Goal: Check status

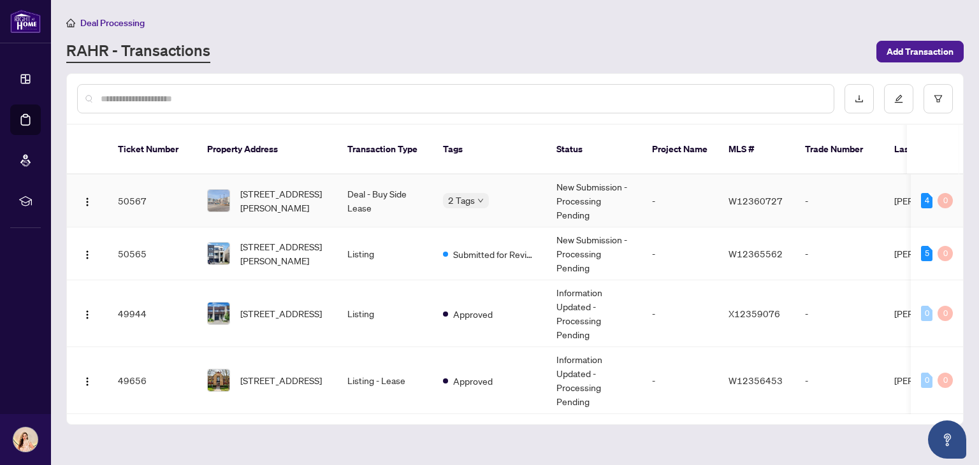
click at [585, 175] on td "New Submission - Processing Pending" at bounding box center [594, 201] width 96 height 53
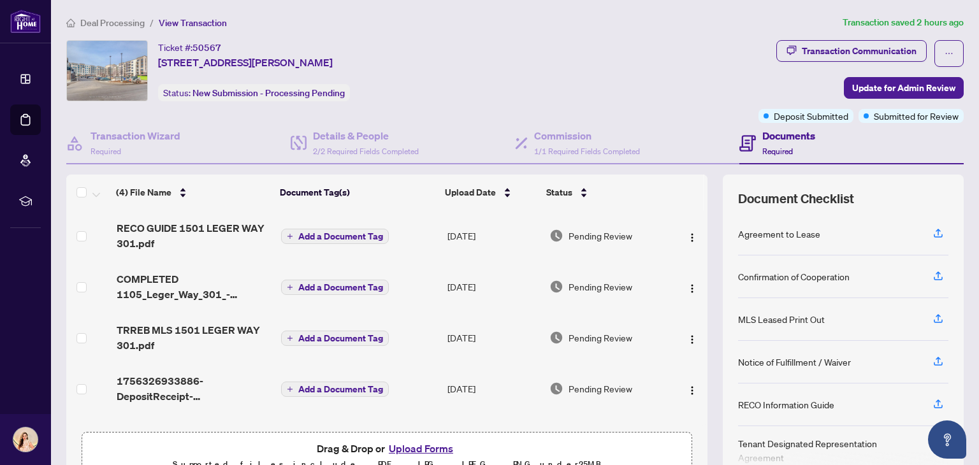
scroll to position [67, 0]
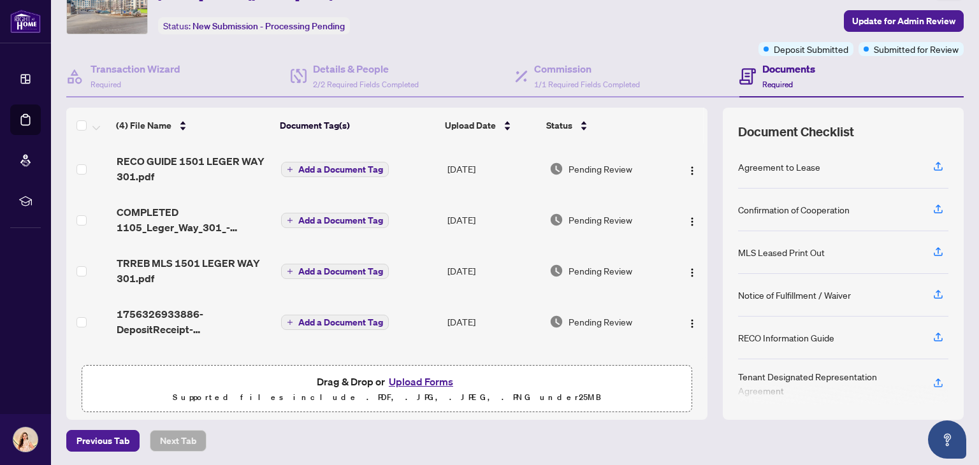
click at [422, 384] on button "Upload Forms" at bounding box center [421, 382] width 72 height 17
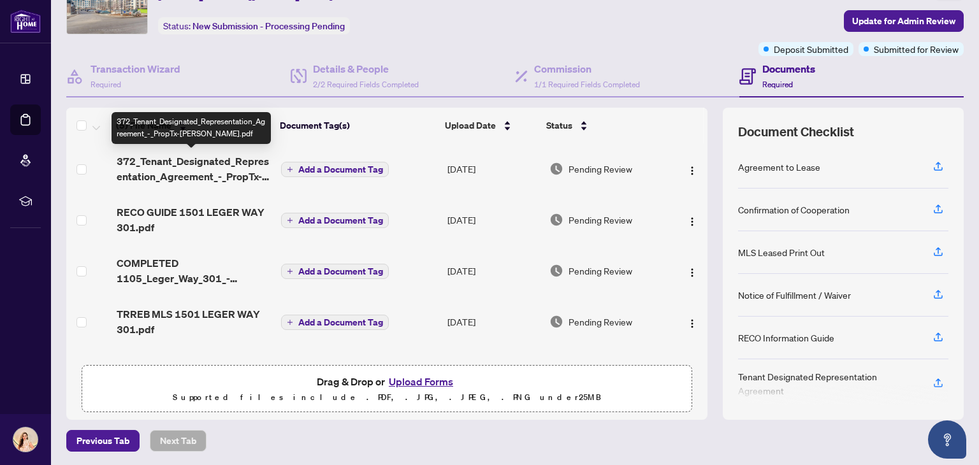
click at [240, 172] on span "372_Tenant_Designated_Representation_Agreement_-_PropTx-[PERSON_NAME].pdf" at bounding box center [194, 169] width 155 height 31
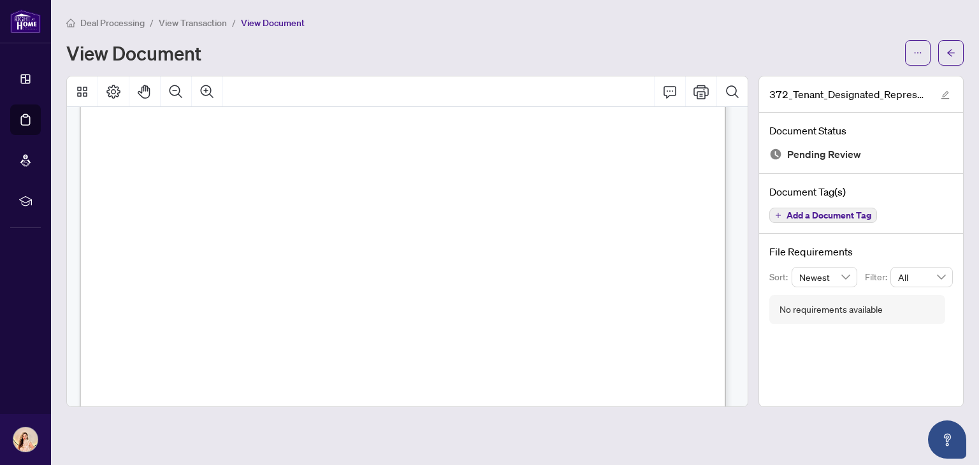
scroll to position [1256, 0]
click at [951, 52] on icon "arrow-left" at bounding box center [951, 52] width 9 height 9
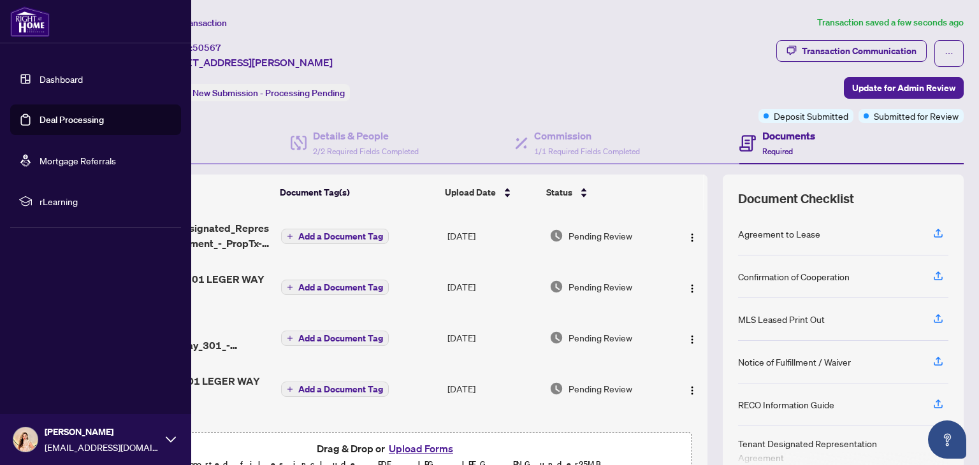
click at [83, 77] on link "Dashboard" at bounding box center [61, 78] width 43 height 11
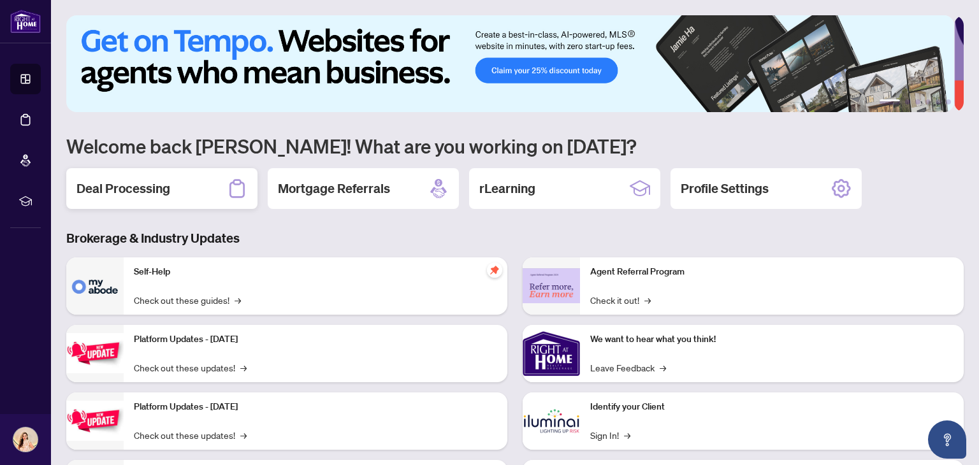
click at [157, 192] on h2 "Deal Processing" at bounding box center [124, 189] width 94 height 18
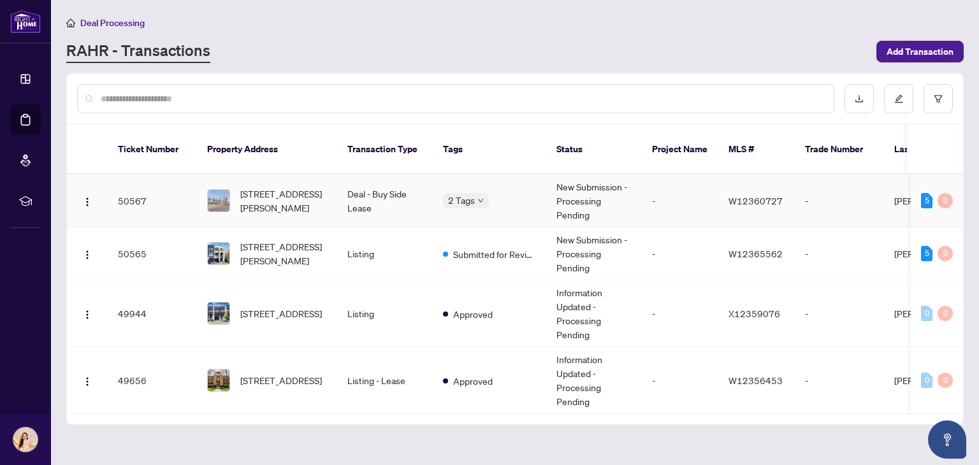
click at [513, 193] on div "2 Tags" at bounding box center [489, 200] width 93 height 15
click at [569, 302] on td "Information Updated - Processing Pending" at bounding box center [594, 314] width 96 height 67
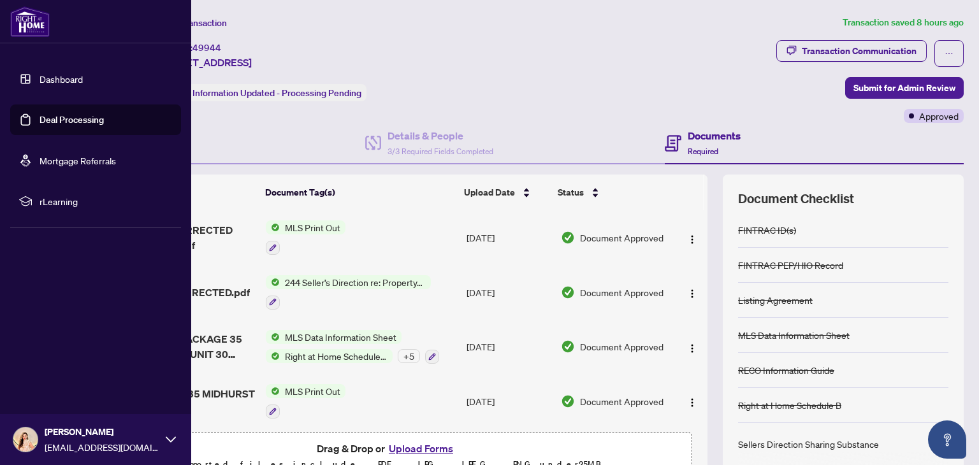
click at [83, 77] on link "Dashboard" at bounding box center [61, 78] width 43 height 11
